Goal: Browse casually

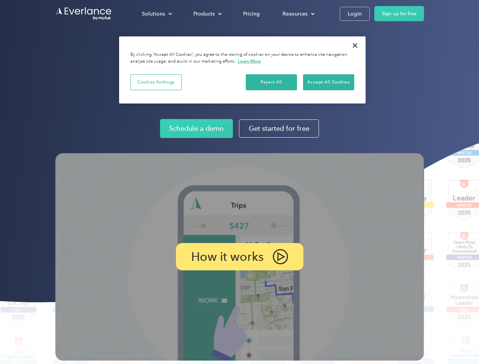
click at [239, 182] on img at bounding box center [239, 256] width 369 height 207
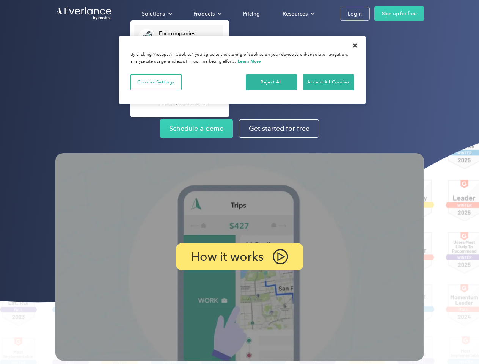
click at [157, 14] on div "Solutions" at bounding box center [153, 13] width 23 height 9
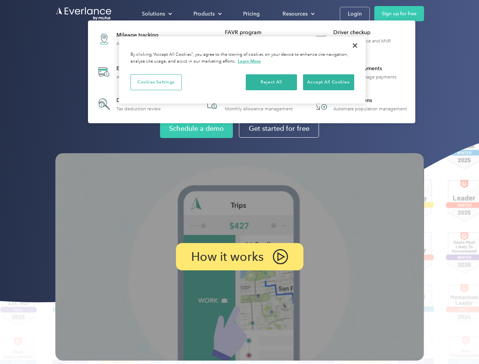
click at [207, 14] on div "Products" at bounding box center [203, 13] width 21 height 9
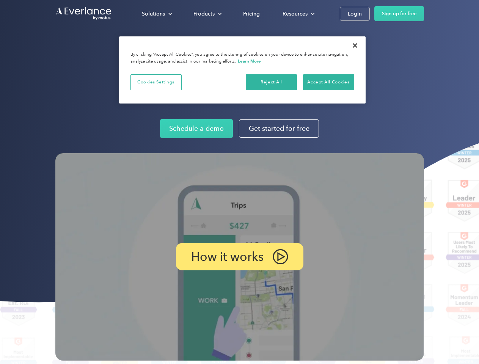
click at [298, 14] on div "Resources" at bounding box center [295, 13] width 25 height 9
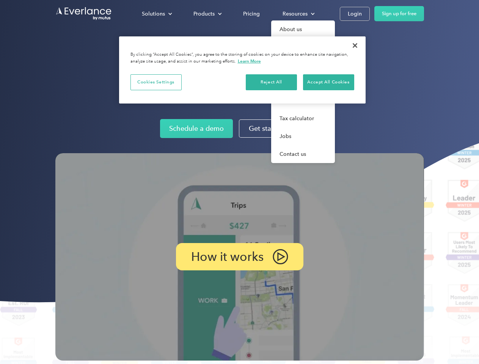
click at [239, 257] on p "How it works" at bounding box center [227, 256] width 72 height 9
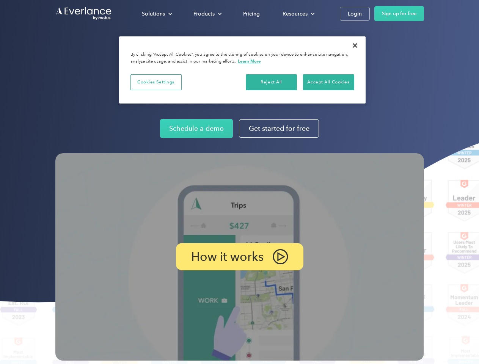
click at [156, 82] on button "Cookies Settings" at bounding box center [155, 82] width 51 height 16
click at [0, 0] on div "When you visit any website, it may store or retrieve information on your browse…" at bounding box center [0, 0] width 0 height 0
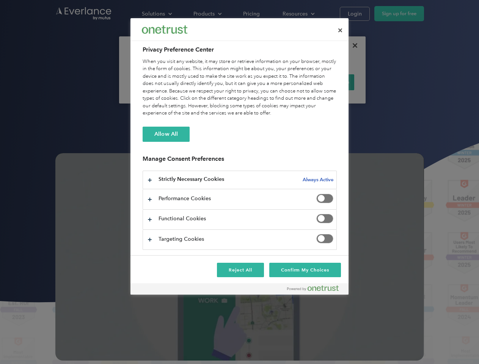
click at [329, 82] on div "When you visit any website, it may store or retrieve information on your browse…" at bounding box center [240, 87] width 194 height 59
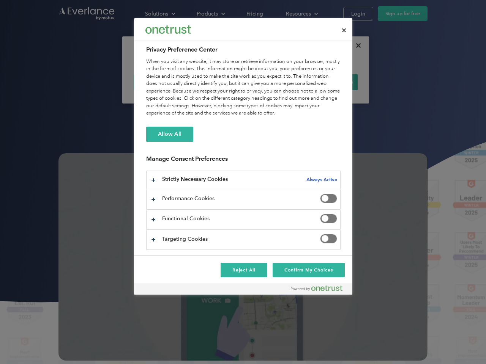
click at [355, 46] on div at bounding box center [243, 182] width 486 height 364
